Goal: Navigation & Orientation: Find specific page/section

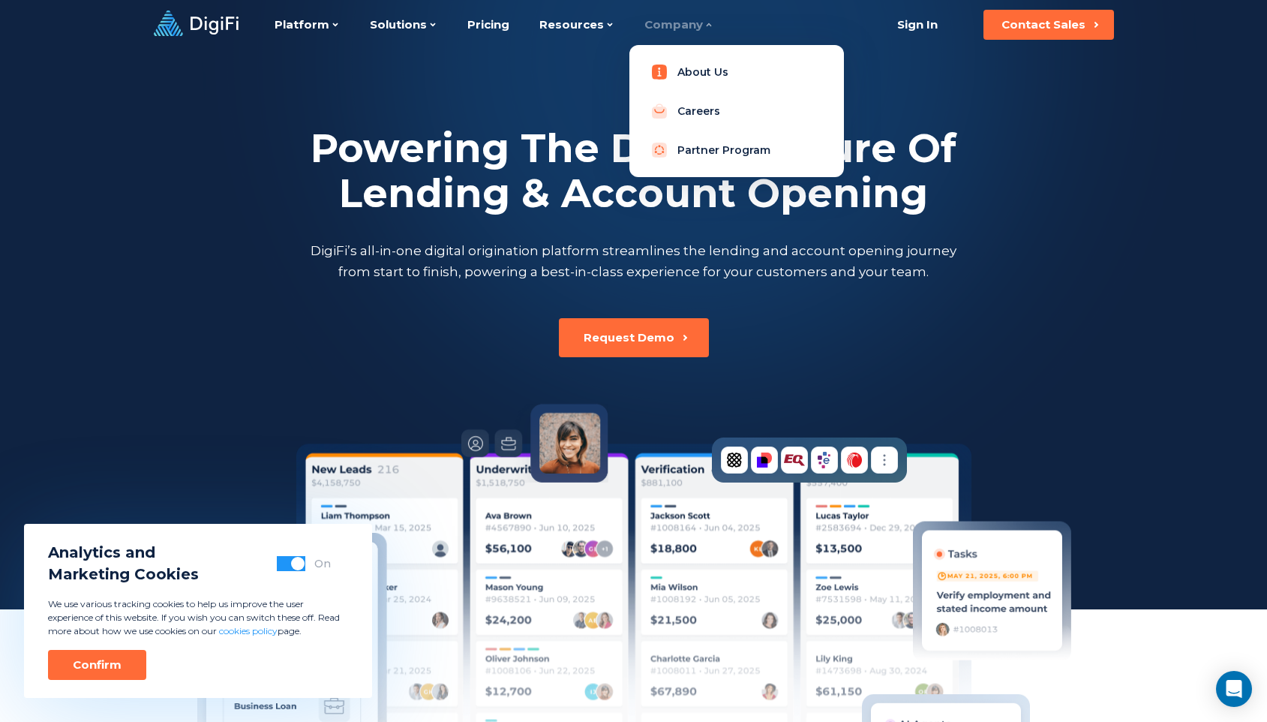
click at [676, 68] on link "About Us" at bounding box center [736, 72] width 191 height 30
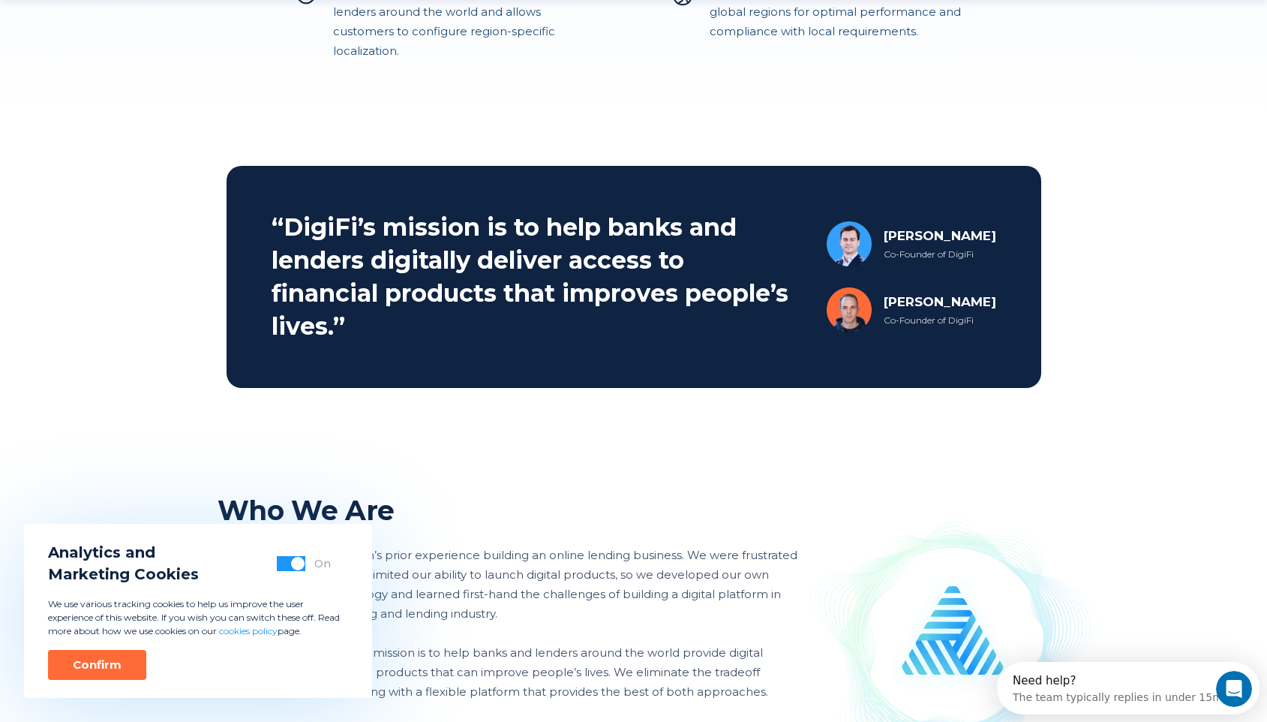
click at [281, 566] on button "button" at bounding box center [291, 563] width 29 height 15
click at [108, 670] on div "Confirm" at bounding box center [97, 664] width 49 height 15
